Goal: Task Accomplishment & Management: Use online tool/utility

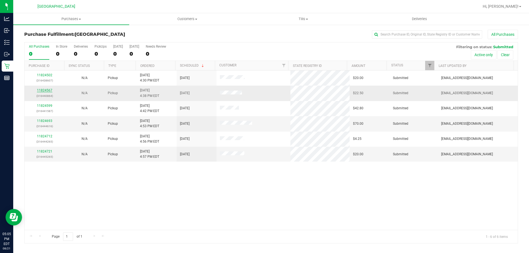
click at [45, 90] on link "11824567" at bounding box center [44, 91] width 15 height 4
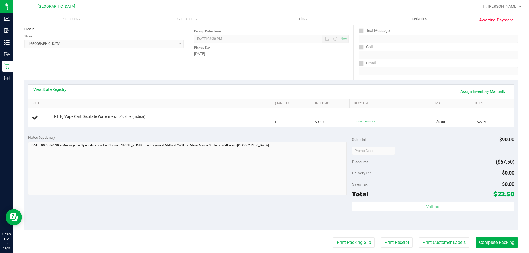
scroll to position [69, 0]
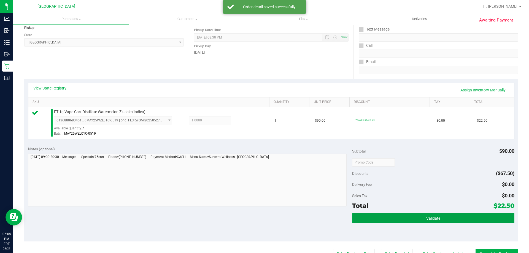
click at [441, 220] on button "Validate" at bounding box center [433, 218] width 162 height 10
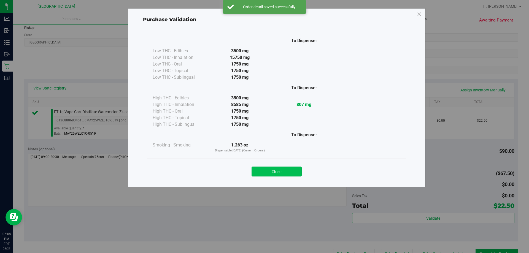
click at [280, 167] on button "Close" at bounding box center [277, 172] width 50 height 10
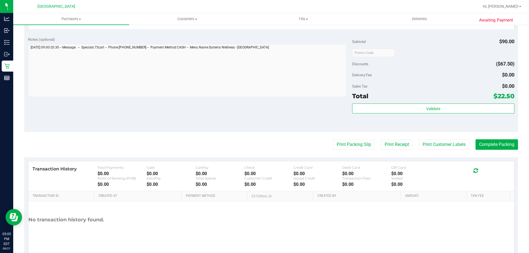
scroll to position [197, 0]
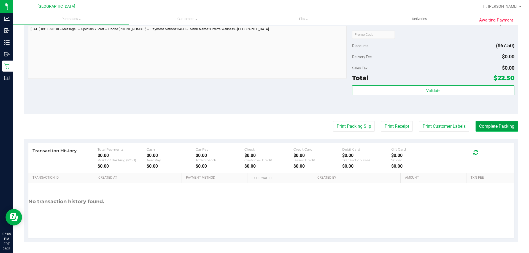
click at [493, 125] on button "Complete Packing" at bounding box center [497, 126] width 42 height 10
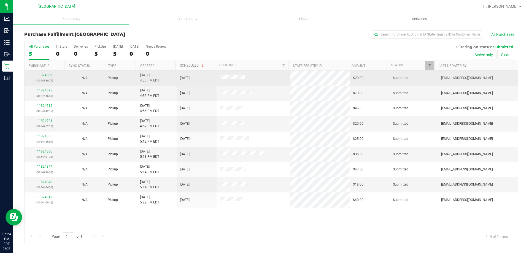
click at [44, 76] on link "11824502" at bounding box center [44, 75] width 15 height 4
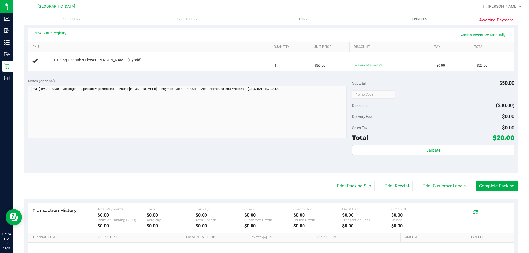
scroll to position [130, 0]
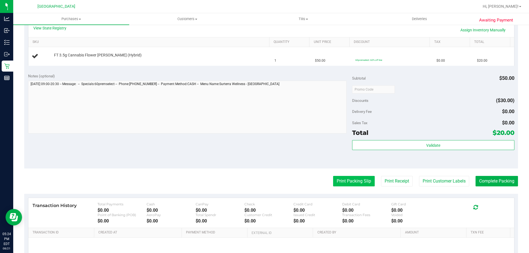
click at [343, 181] on button "Print Packing Slip" at bounding box center [354, 181] width 42 height 10
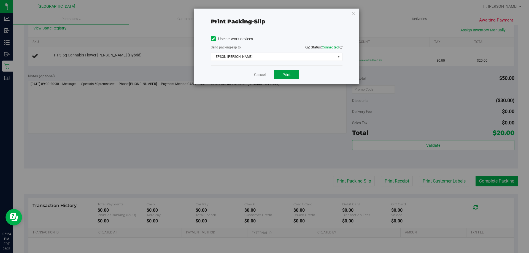
click at [283, 78] on button "Print" at bounding box center [286, 74] width 25 height 9
click at [255, 75] on link "Cancel" at bounding box center [260, 75] width 12 height 6
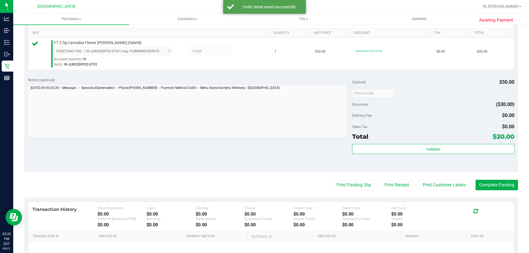
scroll to position [139, 0]
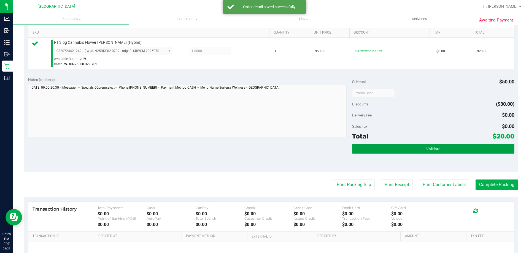
click at [398, 154] on button "Validate" at bounding box center [433, 149] width 162 height 10
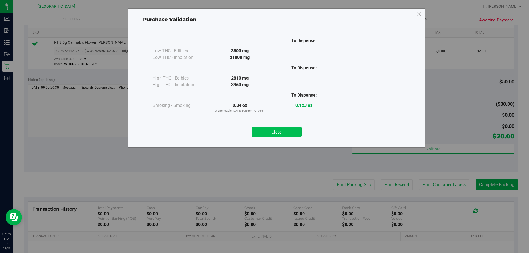
click at [281, 133] on button "Close" at bounding box center [277, 132] width 50 height 10
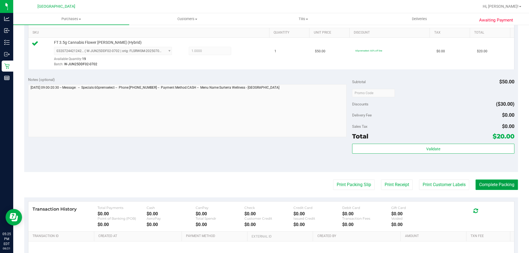
click at [501, 190] on button "Complete Packing" at bounding box center [497, 185] width 42 height 10
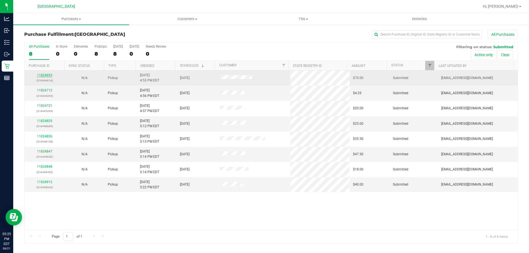
click at [45, 74] on link "11824693" at bounding box center [44, 75] width 15 height 4
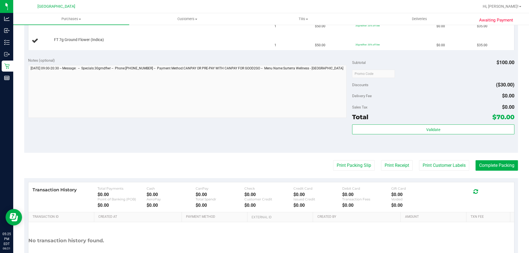
scroll to position [180, 0]
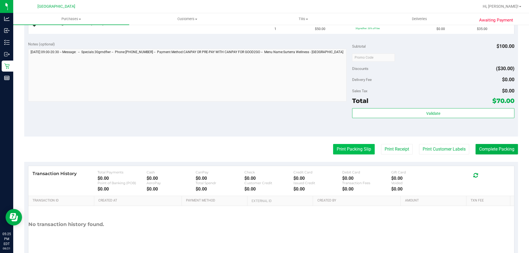
click at [357, 149] on button "Print Packing Slip" at bounding box center [354, 149] width 42 height 10
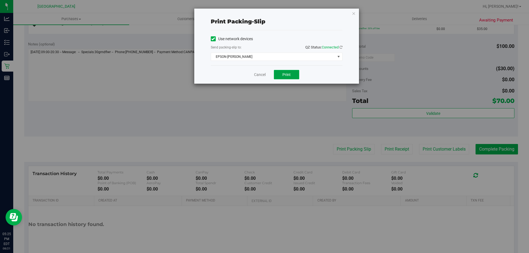
click at [284, 77] on span "Print" at bounding box center [287, 75] width 8 height 4
click at [259, 76] on link "Cancel" at bounding box center [260, 75] width 12 height 6
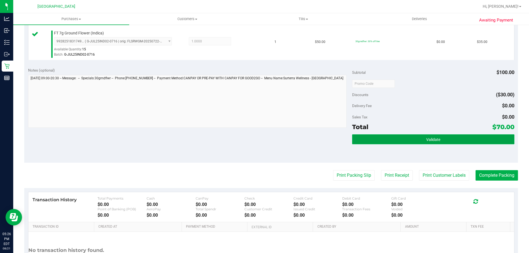
click at [392, 141] on button "Validate" at bounding box center [433, 140] width 162 height 10
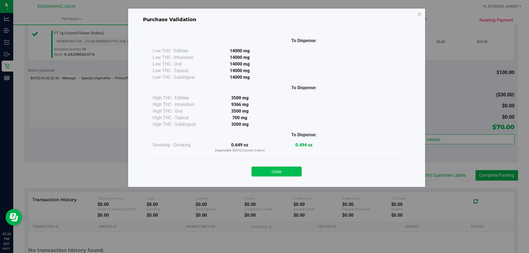
click at [254, 173] on button "Close" at bounding box center [277, 172] width 50 height 10
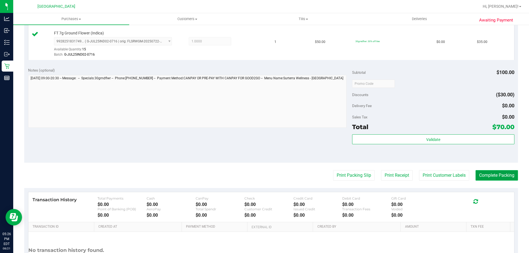
click at [489, 173] on button "Complete Packing" at bounding box center [497, 175] width 42 height 10
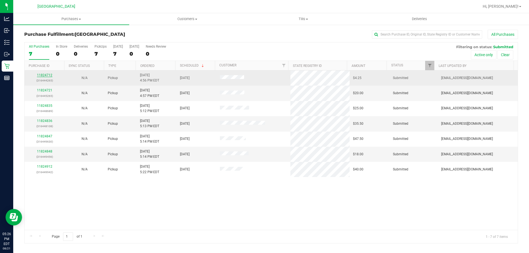
click at [42, 76] on link "11824712" at bounding box center [44, 75] width 15 height 4
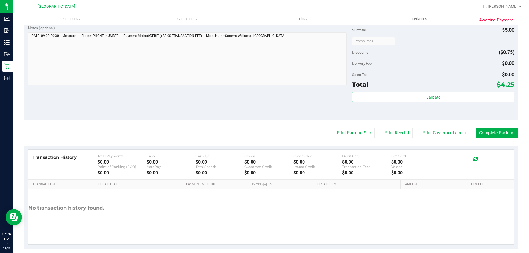
scroll to position [178, 0]
click at [338, 134] on button "Print Packing Slip" at bounding box center [354, 132] width 42 height 10
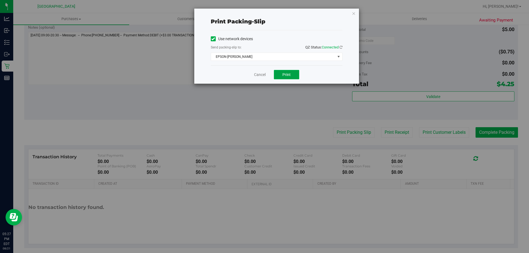
click at [286, 75] on span "Print" at bounding box center [287, 75] width 8 height 4
click at [262, 74] on link "Cancel" at bounding box center [260, 75] width 12 height 6
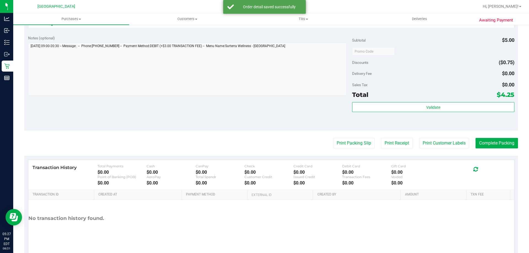
scroll to position [181, 0]
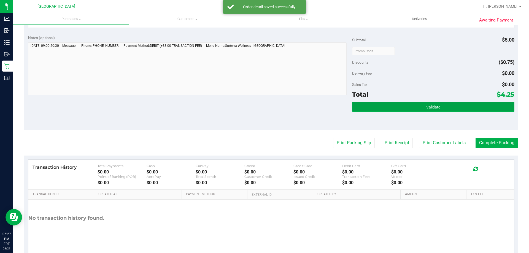
click at [402, 106] on button "Validate" at bounding box center [433, 107] width 162 height 10
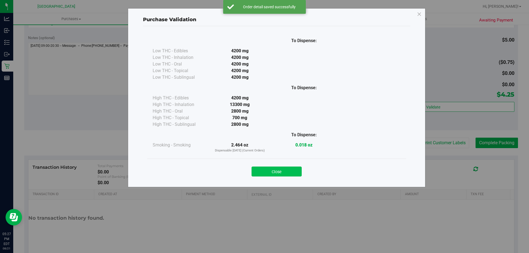
click at [273, 170] on button "Close" at bounding box center [277, 172] width 50 height 10
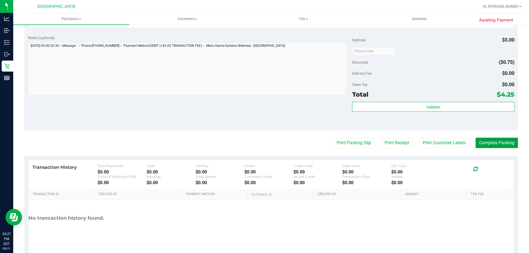
click at [501, 148] on button "Complete Packing" at bounding box center [497, 143] width 42 height 10
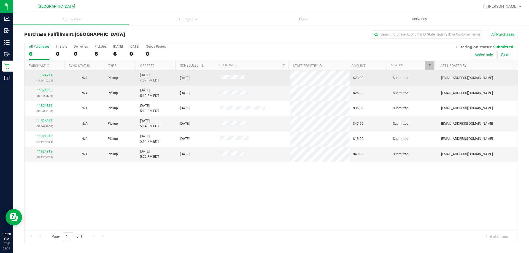
click at [47, 77] on div "11824721 (316445265)" at bounding box center [44, 78] width 33 height 10
click at [45, 76] on link "11824721" at bounding box center [44, 75] width 15 height 4
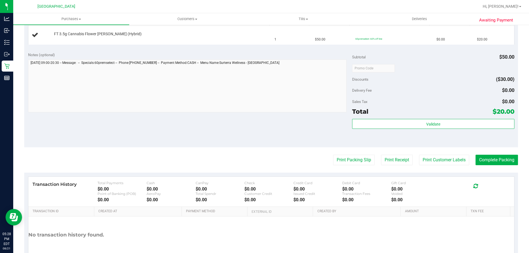
scroll to position [173, 0]
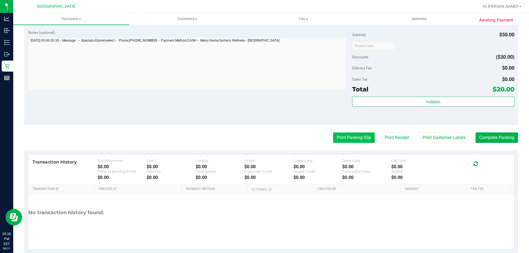
click at [352, 142] on button "Print Packing Slip" at bounding box center [354, 138] width 42 height 10
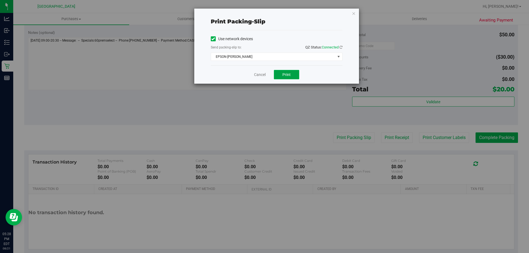
click at [288, 75] on span "Print" at bounding box center [287, 75] width 8 height 4
click at [258, 77] on link "Cancel" at bounding box center [260, 75] width 12 height 6
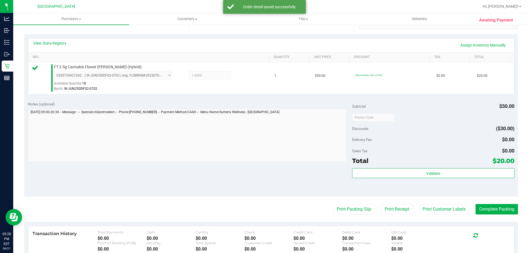
scroll to position [118, 0]
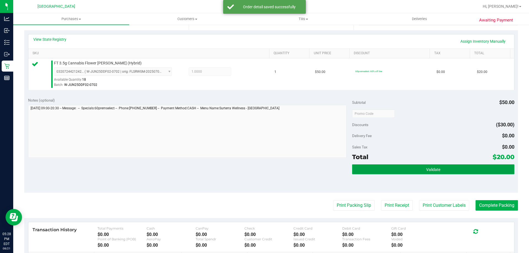
click at [384, 174] on button "Validate" at bounding box center [433, 170] width 162 height 10
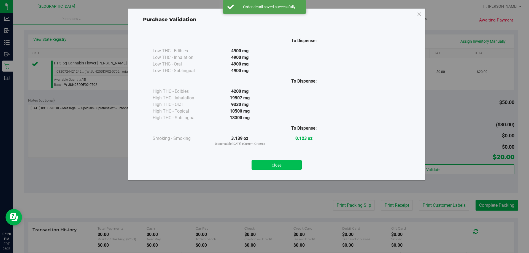
click at [268, 168] on button "Close" at bounding box center [277, 165] width 50 height 10
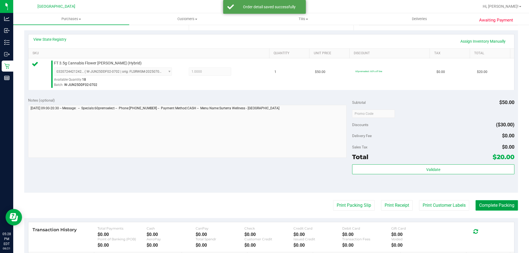
click at [485, 206] on button "Complete Packing" at bounding box center [497, 205] width 42 height 10
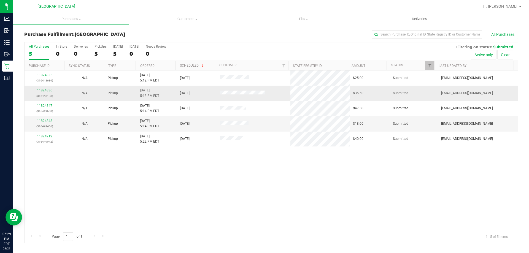
click at [47, 90] on link "11824836" at bounding box center [44, 91] width 15 height 4
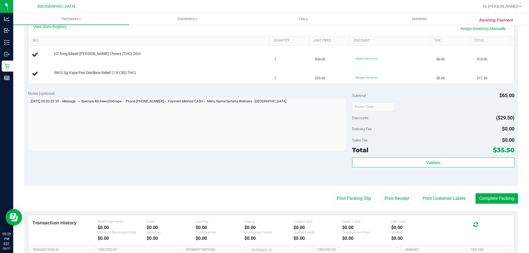
scroll to position [146, 0]
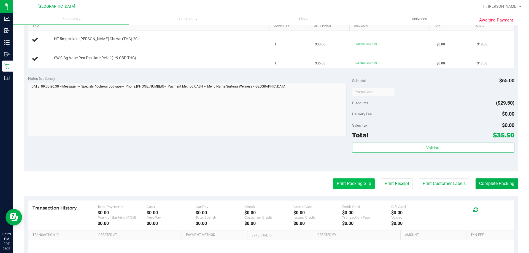
click at [352, 184] on button "Print Packing Slip" at bounding box center [354, 184] width 42 height 10
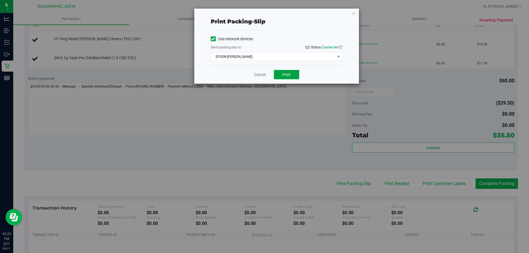
click at [283, 76] on span "Print" at bounding box center [287, 75] width 8 height 4
click at [262, 76] on link "Cancel" at bounding box center [260, 75] width 12 height 6
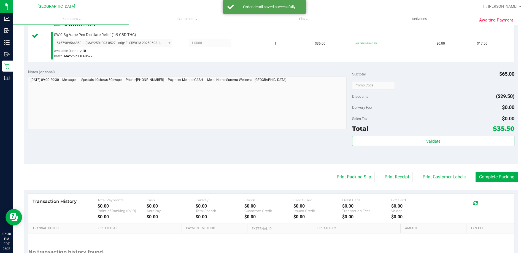
scroll to position [180, 0]
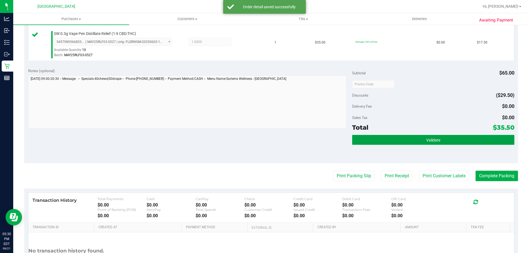
click at [384, 144] on button "Validate" at bounding box center [433, 140] width 162 height 10
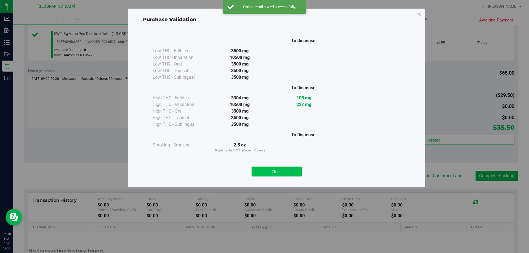
click at [281, 174] on button "Close" at bounding box center [277, 172] width 50 height 10
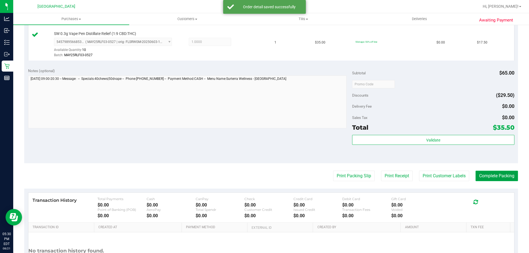
click at [493, 180] on button "Complete Packing" at bounding box center [497, 176] width 42 height 10
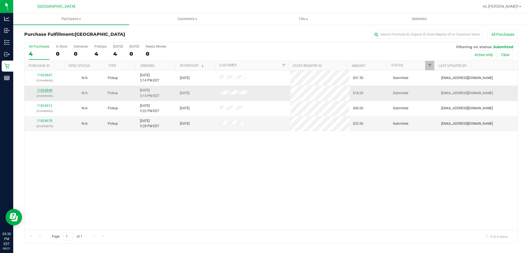
click at [41, 90] on link "11824848" at bounding box center [44, 91] width 15 height 4
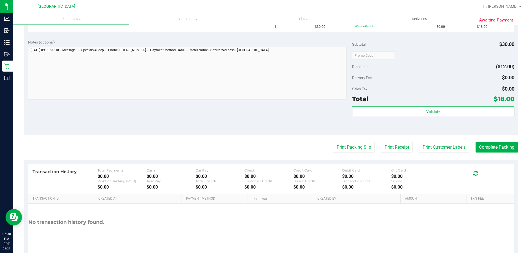
scroll to position [165, 0]
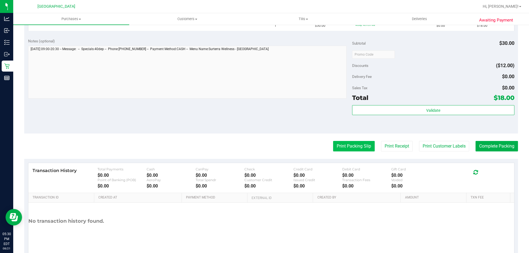
click at [343, 144] on button "Print Packing Slip" at bounding box center [354, 146] width 42 height 10
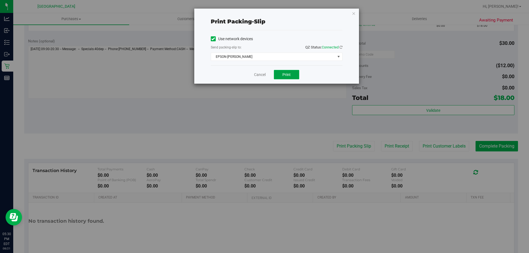
click at [283, 70] on button "Print" at bounding box center [286, 74] width 25 height 9
click at [262, 85] on div "Print packing-slip Use network devices Send packing-slip to: QZ Status: Connect…" at bounding box center [266, 126] width 533 height 253
click at [259, 76] on link "Cancel" at bounding box center [260, 75] width 12 height 6
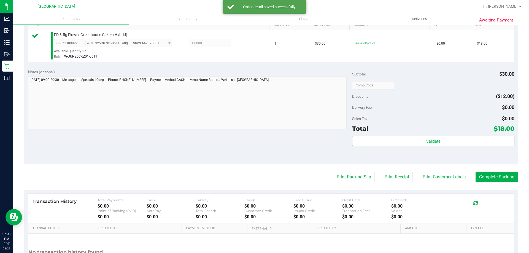
scroll to position [152, 0]
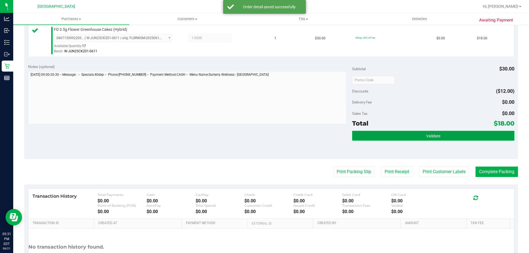
click at [397, 135] on button "Validate" at bounding box center [433, 136] width 162 height 10
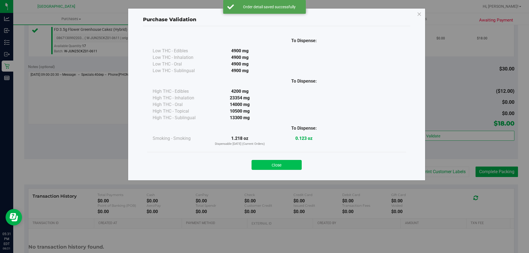
click at [272, 168] on button "Close" at bounding box center [277, 165] width 50 height 10
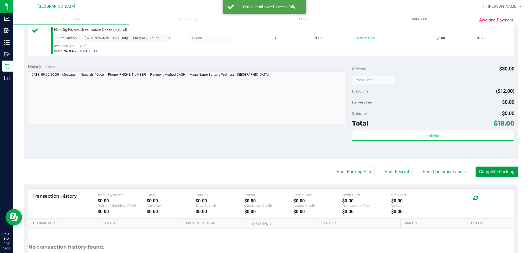
click at [496, 176] on button "Complete Packing" at bounding box center [497, 172] width 42 height 10
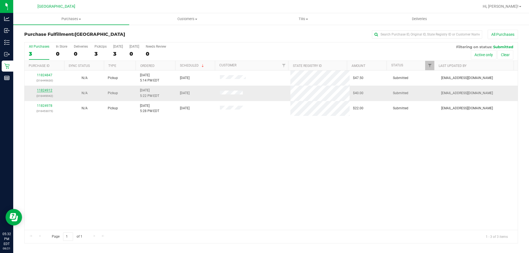
click at [48, 89] on link "11824912" at bounding box center [44, 91] width 15 height 4
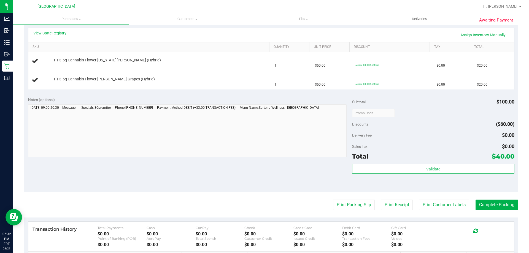
scroll to position [155, 0]
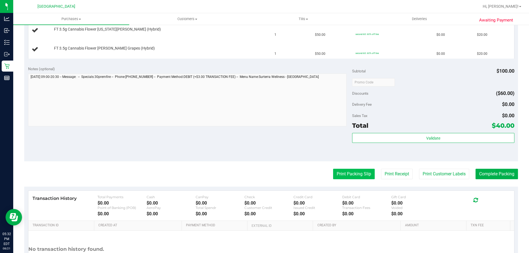
click at [350, 178] on button "Print Packing Slip" at bounding box center [354, 174] width 42 height 10
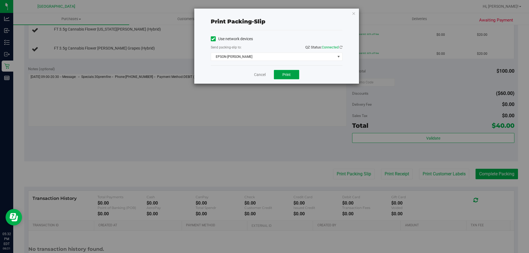
click at [280, 72] on button "Print" at bounding box center [286, 74] width 25 height 9
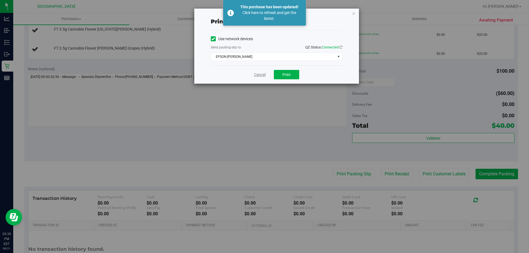
click at [260, 74] on link "Cancel" at bounding box center [260, 75] width 12 height 6
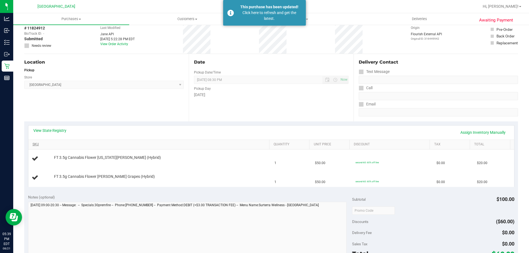
scroll to position [0, 0]
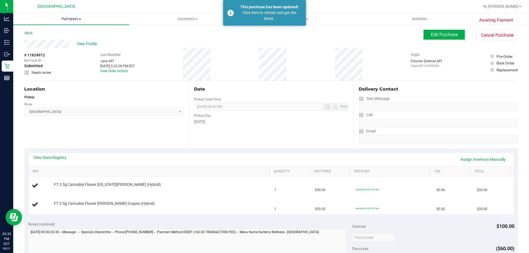
click at [66, 18] on span "Purchases" at bounding box center [71, 19] width 116 height 5
click at [67, 39] on li "Fulfillment" at bounding box center [71, 40] width 116 height 7
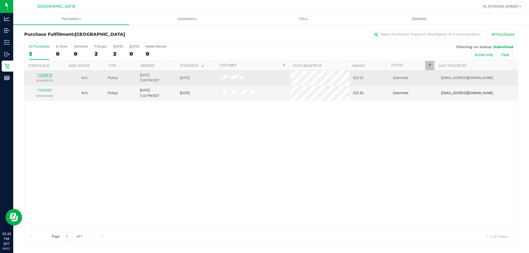
click at [46, 76] on link "11824978" at bounding box center [44, 75] width 15 height 4
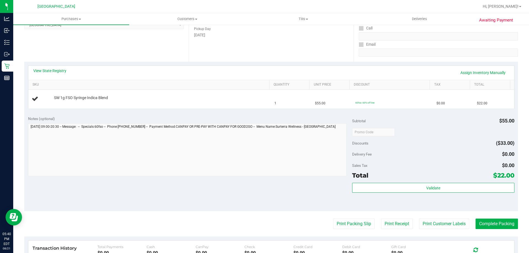
scroll to position [94, 0]
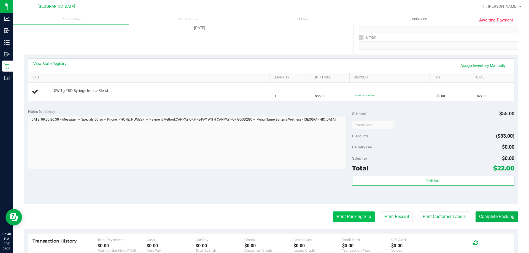
click at [346, 215] on button "Print Packing Slip" at bounding box center [354, 217] width 42 height 10
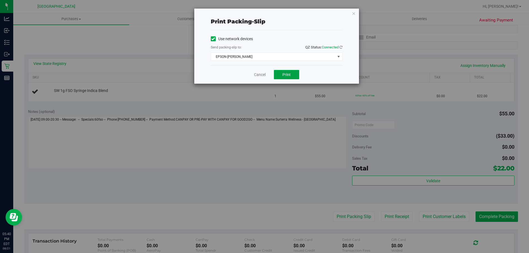
drag, startPoint x: 283, startPoint y: 77, endPoint x: 286, endPoint y: 79, distance: 3.0
click at [284, 77] on button "Print" at bounding box center [286, 74] width 25 height 9
click at [260, 75] on link "Cancel" at bounding box center [260, 75] width 12 height 6
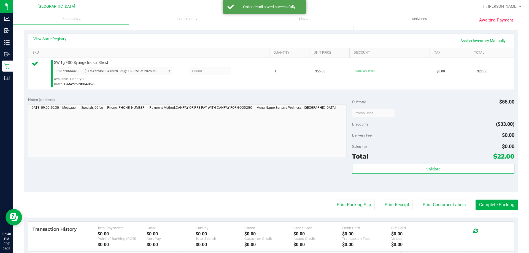
scroll to position [121, 0]
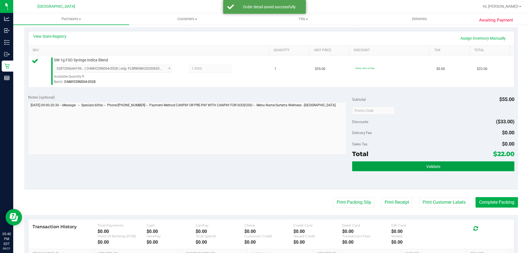
click at [408, 167] on button "Validate" at bounding box center [433, 167] width 162 height 10
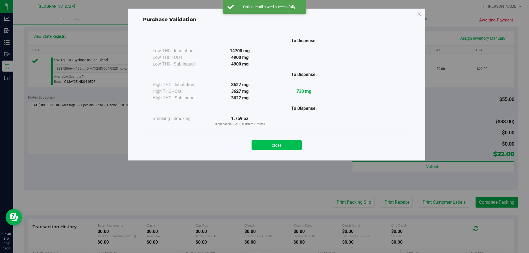
click at [269, 148] on button "Close" at bounding box center [277, 145] width 50 height 10
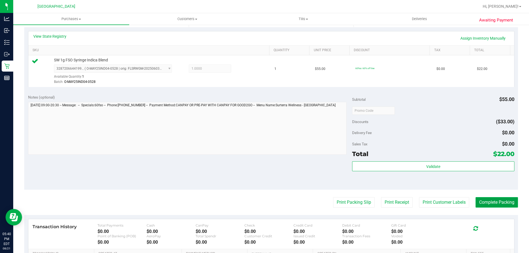
click at [483, 204] on button "Complete Packing" at bounding box center [497, 202] width 42 height 10
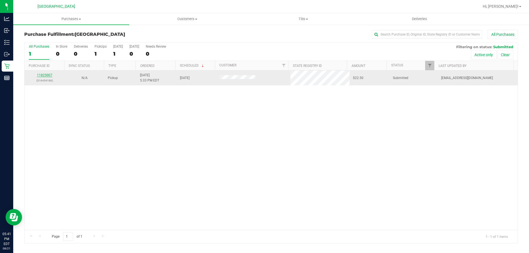
click at [47, 76] on link "11825007" at bounding box center [44, 75] width 15 height 4
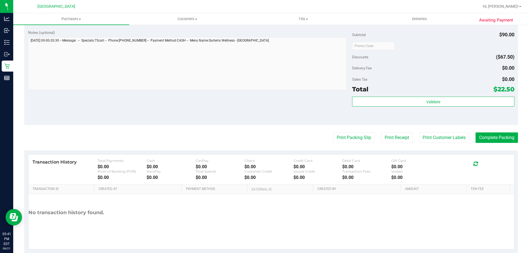
scroll to position [184, 0]
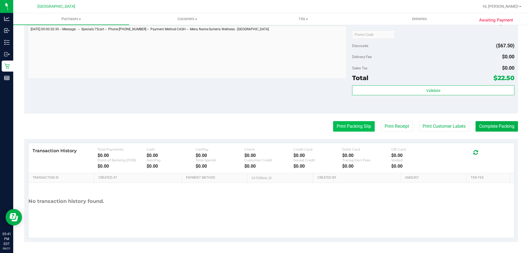
click at [349, 130] on button "Print Packing Slip" at bounding box center [354, 126] width 42 height 10
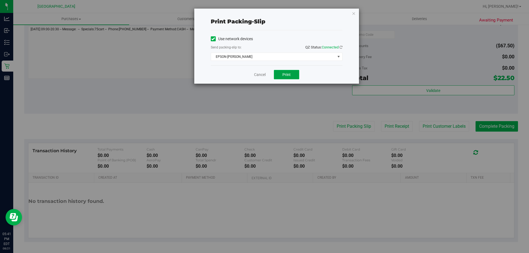
click at [289, 75] on span "Print" at bounding box center [287, 75] width 8 height 4
click at [257, 76] on link "Cancel" at bounding box center [260, 75] width 12 height 6
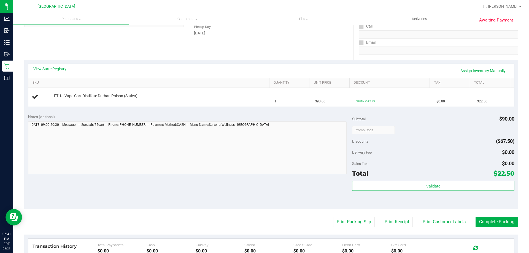
scroll to position [88, 0]
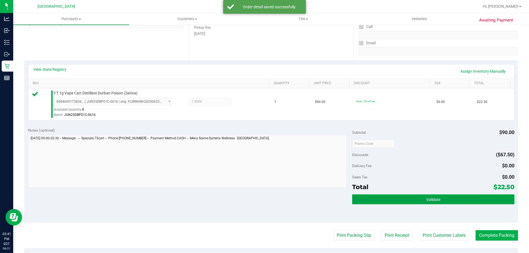
click at [427, 204] on button "Validate" at bounding box center [433, 200] width 162 height 10
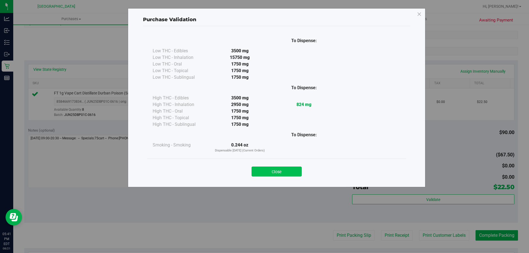
click at [269, 176] on button "Close" at bounding box center [277, 172] width 50 height 10
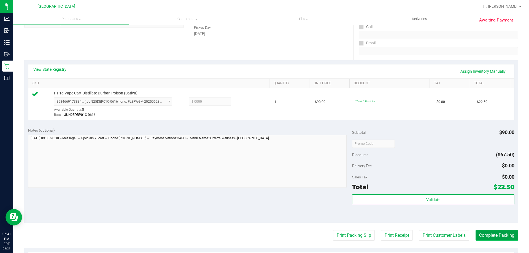
click at [487, 234] on button "Complete Packing" at bounding box center [497, 235] width 42 height 10
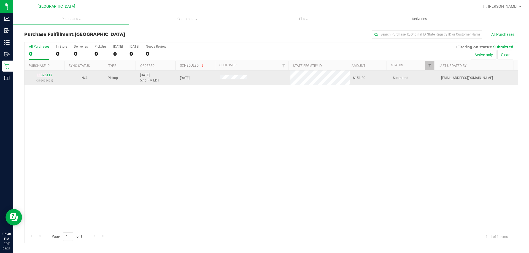
click at [43, 77] on link "11825117" at bounding box center [44, 75] width 15 height 4
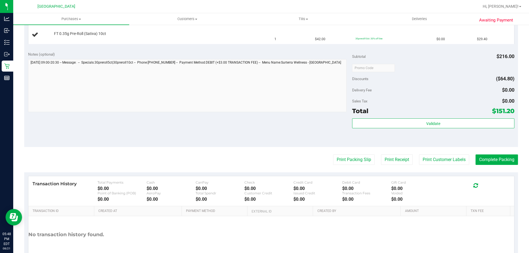
scroll to position [214, 0]
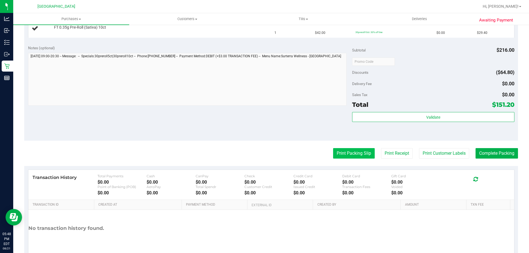
click at [344, 157] on button "Print Packing Slip" at bounding box center [354, 153] width 42 height 10
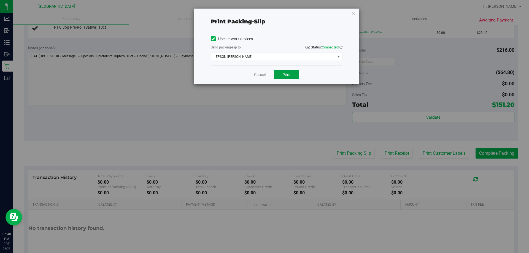
click at [285, 74] on span "Print" at bounding box center [287, 75] width 8 height 4
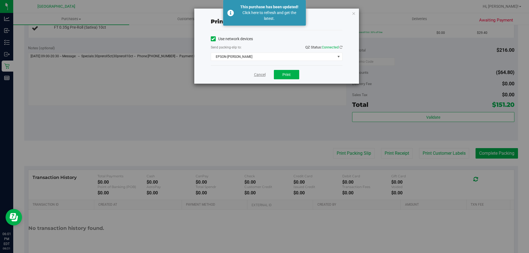
click at [255, 73] on link "Cancel" at bounding box center [260, 75] width 12 height 6
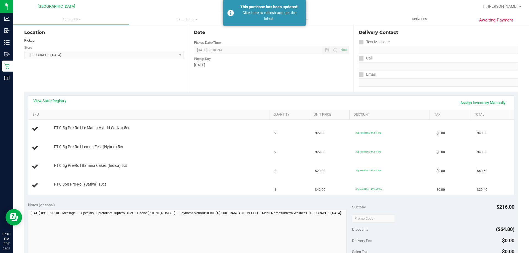
scroll to position [53, 0]
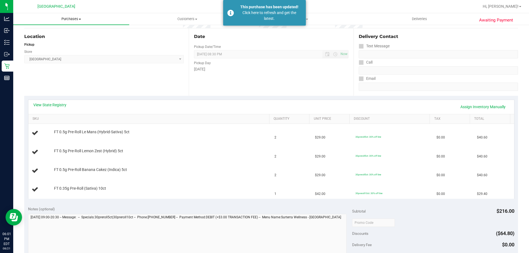
click at [69, 19] on span "Purchases" at bounding box center [71, 19] width 116 height 5
click at [69, 37] on li "Fulfillment" at bounding box center [71, 40] width 116 height 7
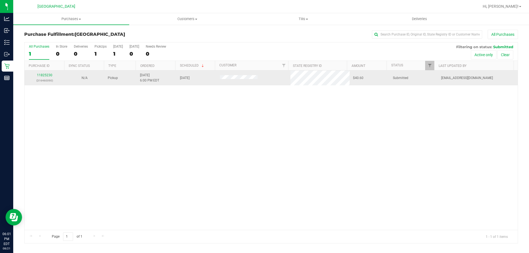
click at [45, 78] on div "11825230 (316460090)" at bounding box center [44, 78] width 33 height 10
click at [45, 75] on link "11825230" at bounding box center [44, 75] width 15 height 4
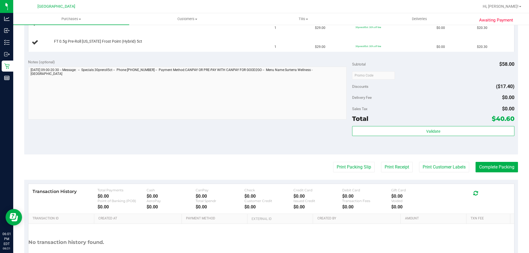
scroll to position [164, 0]
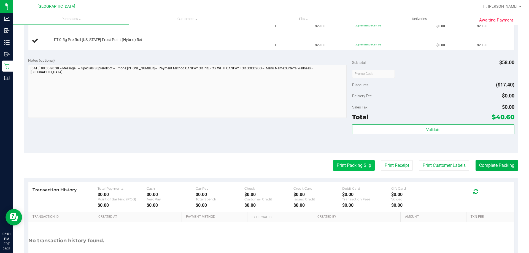
click at [346, 166] on button "Print Packing Slip" at bounding box center [354, 165] width 42 height 10
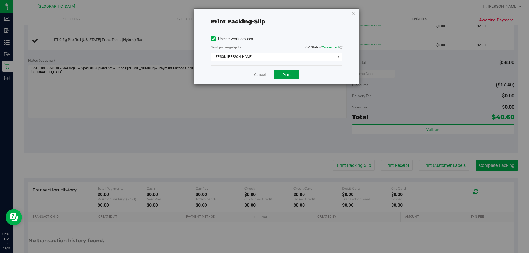
click at [292, 73] on button "Print" at bounding box center [286, 74] width 25 height 9
click at [261, 74] on link "Cancel" at bounding box center [260, 75] width 12 height 6
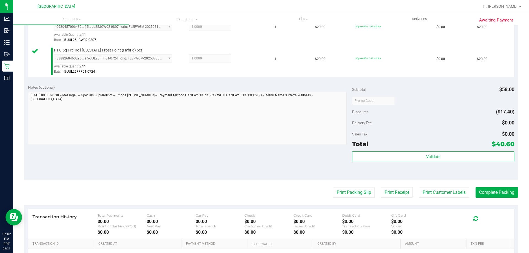
scroll to position [177, 0]
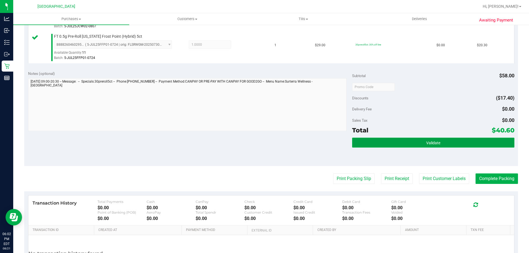
click at [398, 140] on button "Validate" at bounding box center [433, 143] width 162 height 10
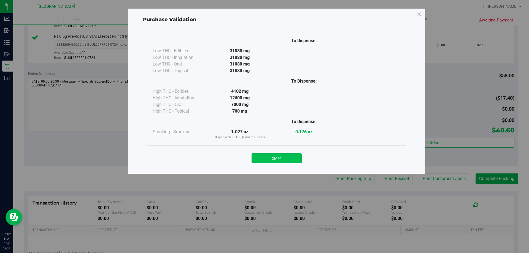
click at [272, 154] on button "Close" at bounding box center [277, 159] width 50 height 10
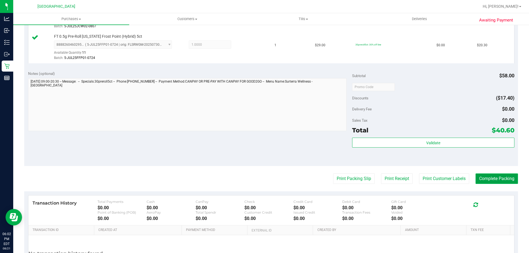
click at [484, 179] on button "Complete Packing" at bounding box center [497, 179] width 42 height 10
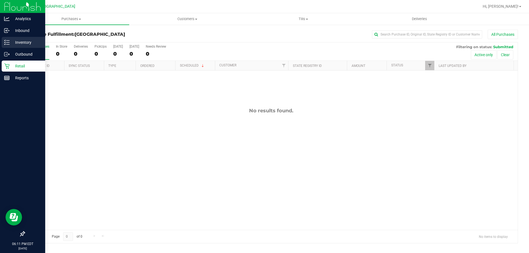
click at [27, 45] on p "Inventory" at bounding box center [26, 42] width 33 height 7
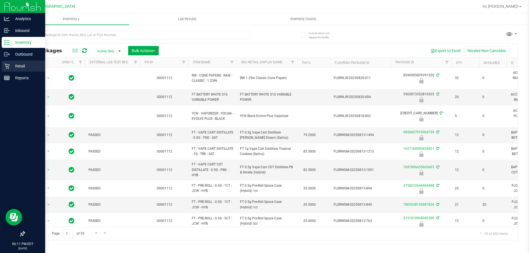
click at [26, 68] on p "Retail" at bounding box center [26, 66] width 33 height 7
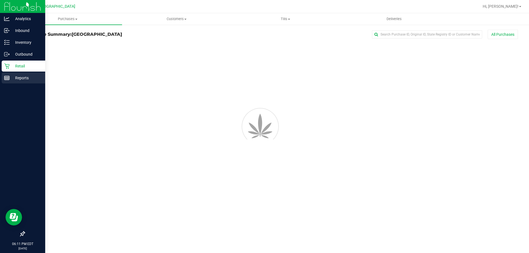
click at [26, 78] on p "Reports" at bounding box center [26, 78] width 33 height 7
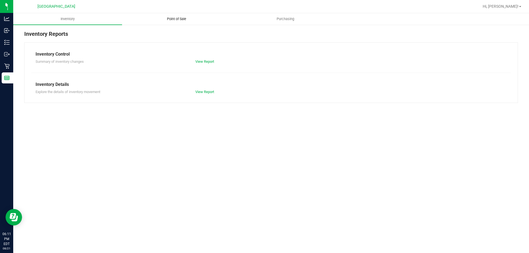
click at [180, 19] on span "Point of Sale" at bounding box center [177, 19] width 34 height 5
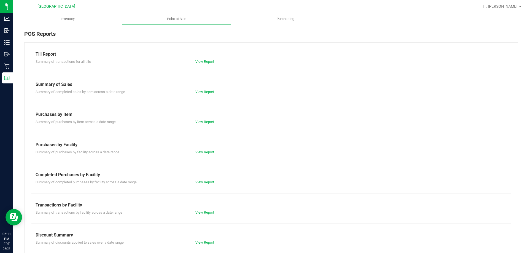
click at [201, 61] on link "View Report" at bounding box center [204, 62] width 19 height 4
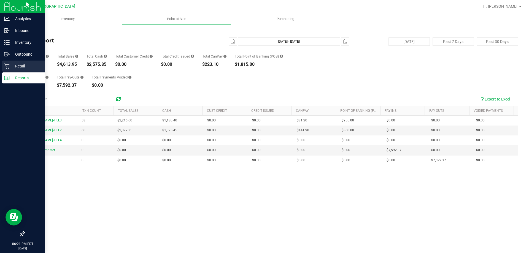
click at [24, 64] on p "Retail" at bounding box center [26, 66] width 33 height 7
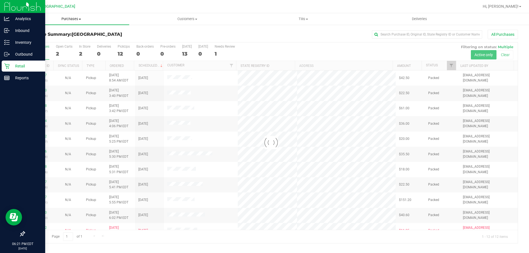
click at [70, 18] on span "Purchases" at bounding box center [71, 19] width 116 height 5
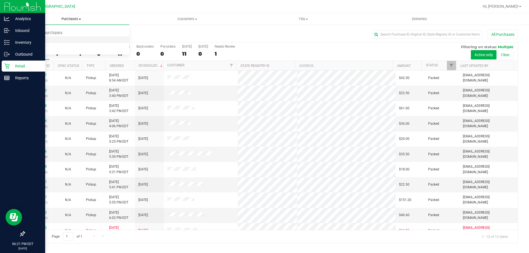
click at [66, 37] on li "Fulfillment" at bounding box center [71, 40] width 116 height 7
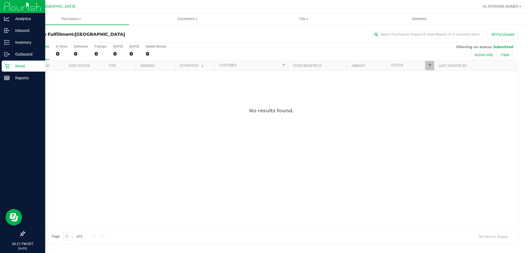
click at [100, 119] on div "No results found." at bounding box center [272, 169] width 494 height 197
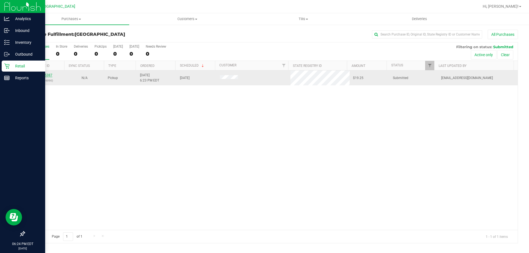
click at [48, 75] on link "11825387" at bounding box center [44, 75] width 15 height 4
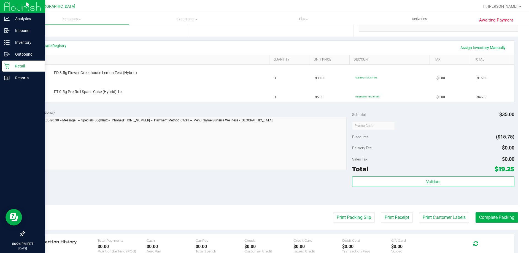
scroll to position [124, 0]
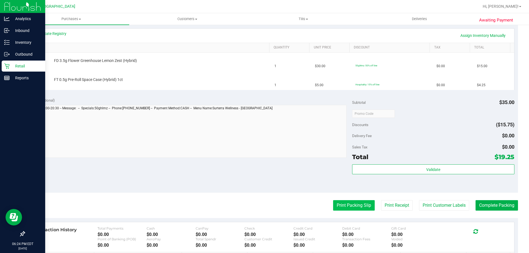
click at [342, 203] on button "Print Packing Slip" at bounding box center [354, 205] width 42 height 10
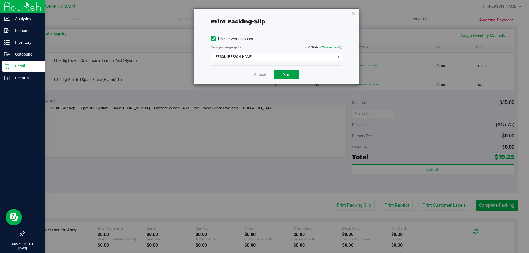
click at [284, 76] on span "Print" at bounding box center [287, 75] width 8 height 4
click at [262, 72] on link "Cancel" at bounding box center [260, 75] width 12 height 6
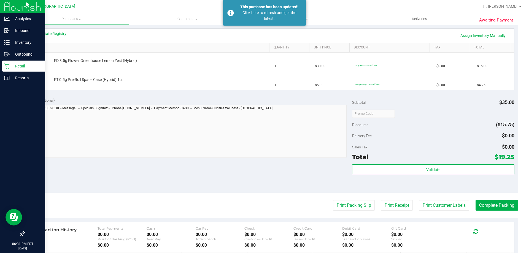
click at [69, 18] on span "Purchases" at bounding box center [71, 19] width 116 height 5
click at [47, 39] on li "Fulfillment" at bounding box center [71, 40] width 116 height 7
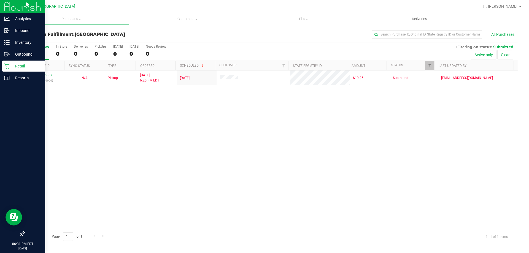
click at [91, 115] on div "11825387 (316466090) N/A Pickup [DATE] 6:25 PM EDT 8/21/2025 $19.25 Submitted […" at bounding box center [272, 151] width 494 height 160
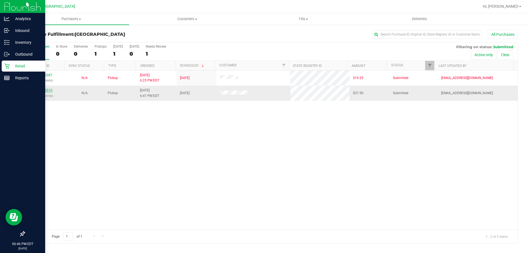
click at [46, 90] on link "11825510" at bounding box center [44, 91] width 15 height 4
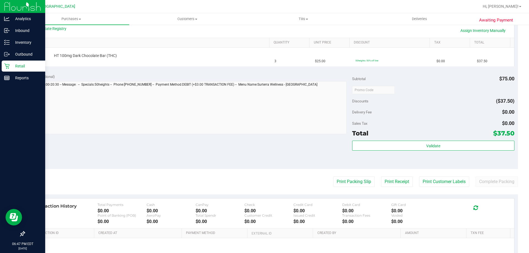
scroll to position [183, 0]
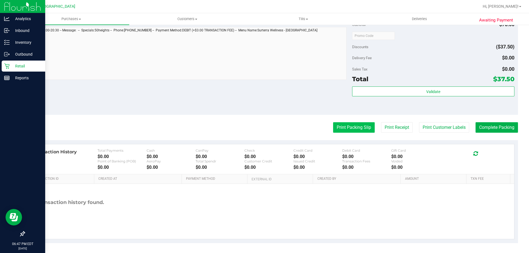
click at [340, 130] on button "Print Packing Slip" at bounding box center [354, 127] width 42 height 10
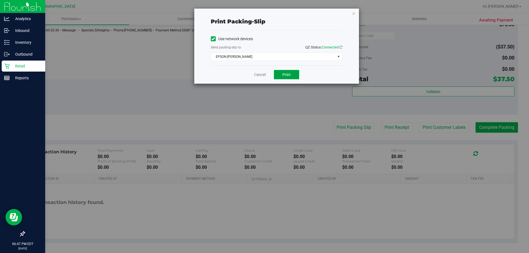
click at [282, 75] on button "Print" at bounding box center [286, 74] width 25 height 9
click at [256, 74] on link "Cancel" at bounding box center [260, 75] width 12 height 6
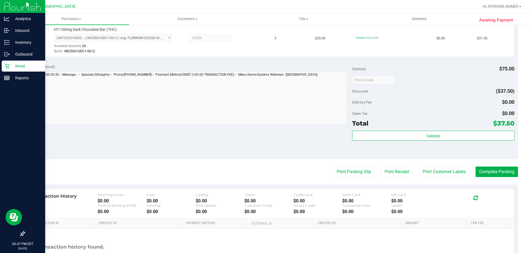
scroll to position [156, 0]
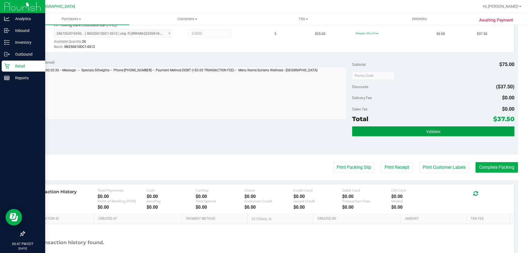
click at [391, 135] on button "Validate" at bounding box center [433, 132] width 162 height 10
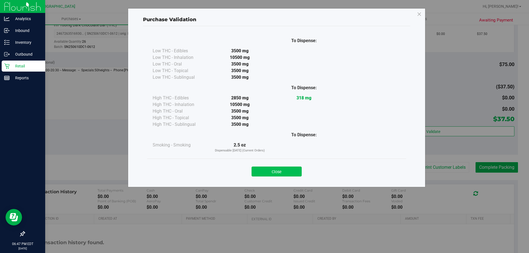
click at [267, 173] on button "Close" at bounding box center [277, 172] width 50 height 10
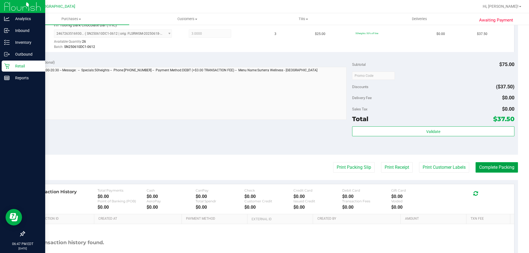
click at [495, 171] on button "Complete Packing" at bounding box center [497, 167] width 42 height 10
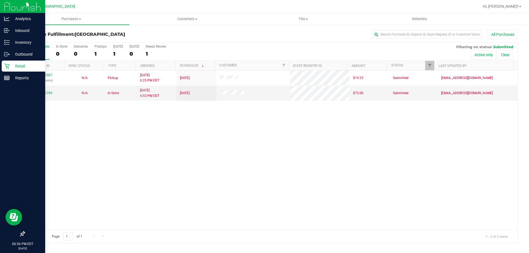
click at [5, 67] on icon at bounding box center [7, 66] width 6 height 6
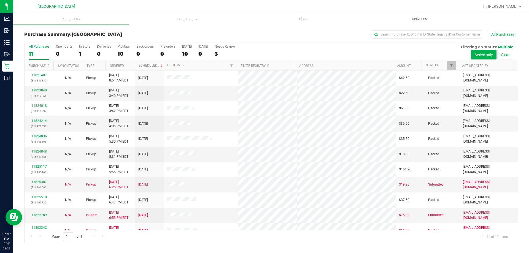
click at [60, 18] on span "Purchases" at bounding box center [71, 19] width 116 height 5
click at [54, 41] on li "Fulfillment" at bounding box center [71, 40] width 116 height 7
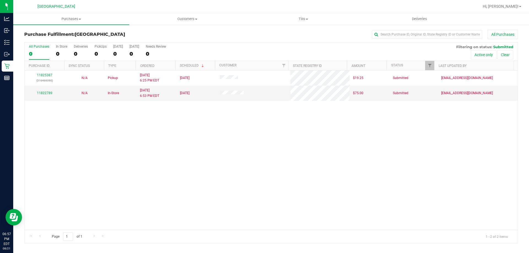
click at [224, 36] on div "All Purchases" at bounding box center [353, 34] width 329 height 9
click at [52, 94] on div "11822789" at bounding box center [44, 93] width 33 height 5
click at [49, 94] on link "11822789" at bounding box center [44, 93] width 15 height 4
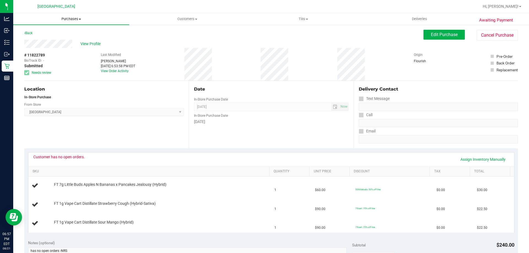
click at [87, 22] on uib-tab-heading "Purchases Summary of purchases Fulfillment All purchases" at bounding box center [71, 19] width 116 height 12
click at [87, 38] on li "Fulfillment" at bounding box center [71, 40] width 116 height 7
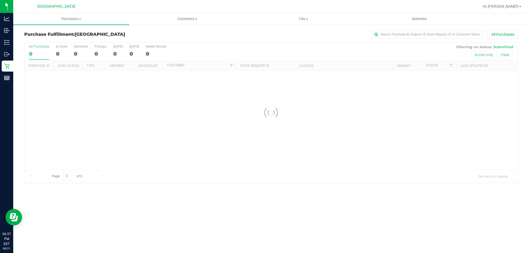
click at [180, 42] on div "All Purchases 0 In Store 0 Deliveries 0 PickUps 0 [DATE] 0 [DATE] 0 Needs Revie…" at bounding box center [272, 44] width 494 height 4
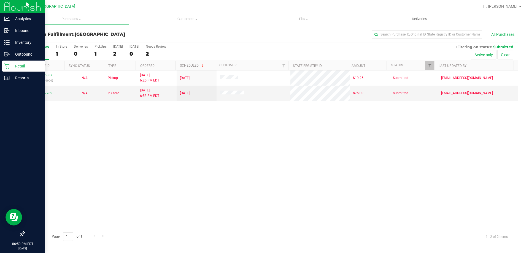
click at [11, 66] on p "Retail" at bounding box center [26, 66] width 33 height 7
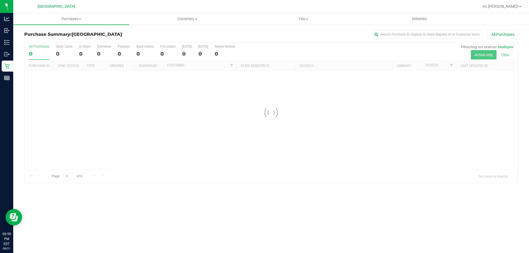
click at [106, 36] on h3 "Purchase Summary: [GEOGRAPHIC_DATA]" at bounding box center [106, 34] width 165 height 5
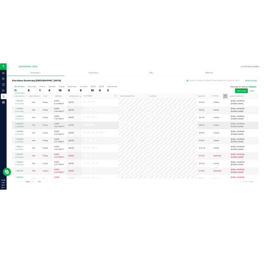
scroll to position [8, 0]
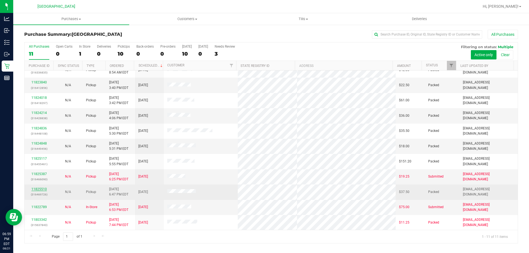
click at [41, 191] on link "11825510" at bounding box center [38, 189] width 15 height 4
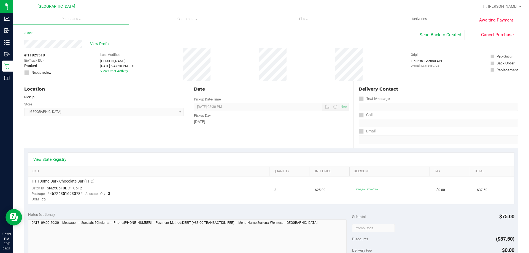
click at [286, 35] on div "Back Send Back to Created Cancel Purchase" at bounding box center [271, 35] width 494 height 10
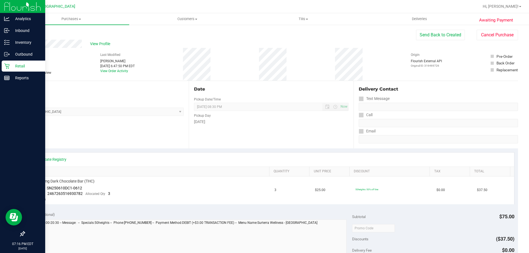
click at [10, 64] on p "Retail" at bounding box center [26, 66] width 33 height 7
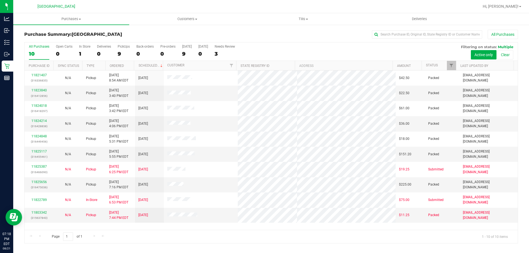
click at [209, 31] on div "All Purchases" at bounding box center [353, 34] width 329 height 9
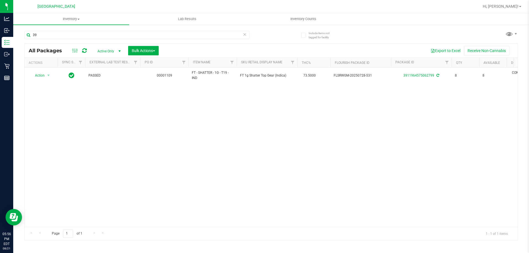
type input "3"
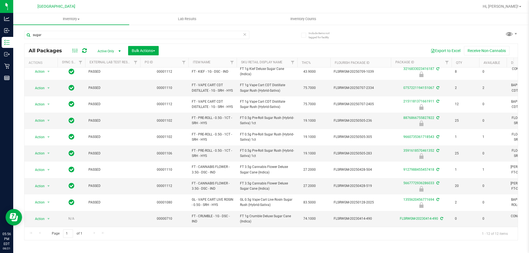
scroll to position [53, 0]
type input "s"
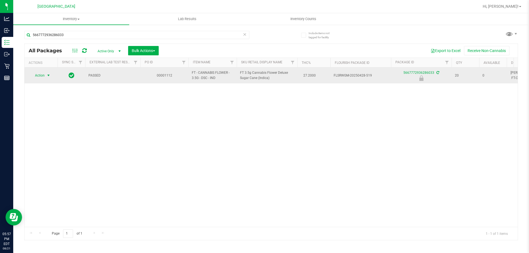
type input "5667772936286033"
click at [47, 76] on span "select" at bounding box center [48, 75] width 4 height 4
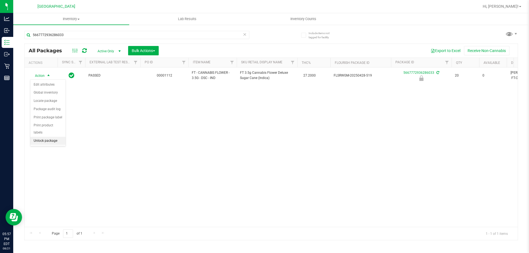
click at [50, 137] on li "Unlock package" at bounding box center [47, 141] width 35 height 8
